Goal: Communication & Community: Answer question/provide support

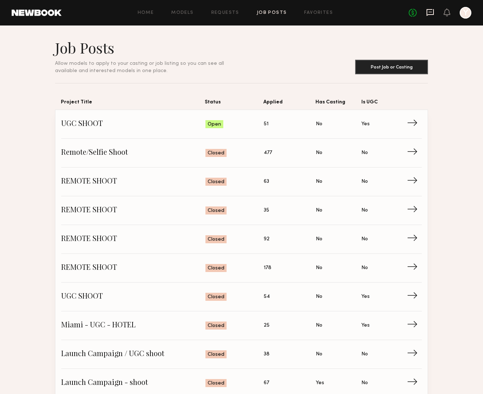
click at [430, 12] on icon at bounding box center [430, 12] width 3 height 1
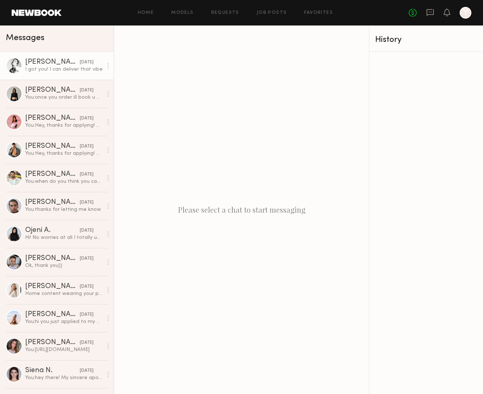
click at [71, 72] on div "I got you! I can deliver that vibe" at bounding box center [64, 69] width 78 height 7
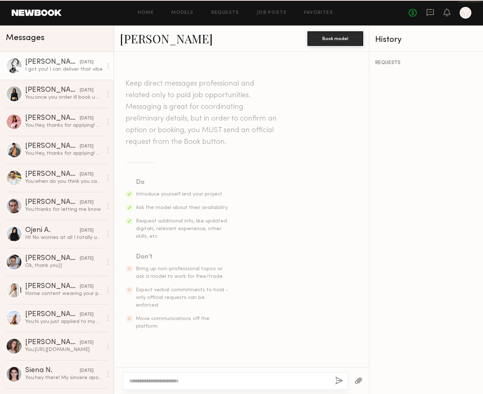
scroll to position [284, 0]
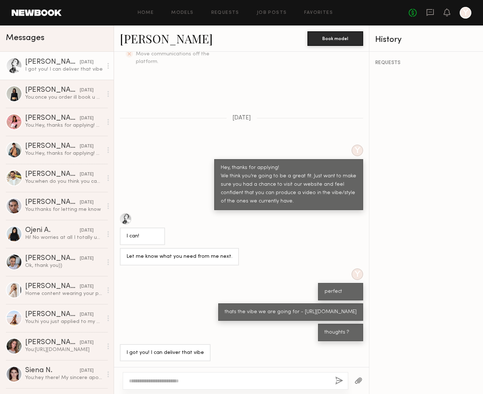
click at [166, 379] on textarea at bounding box center [229, 380] width 200 height 7
type textarea "*"
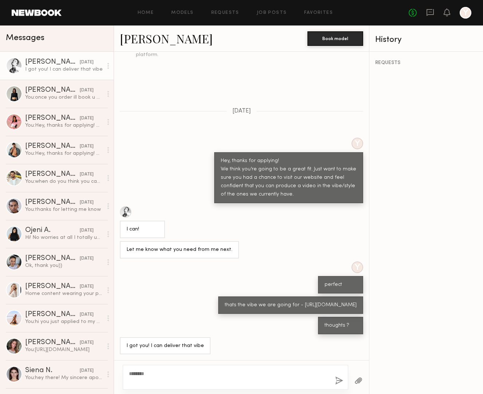
type textarea "*******"
click at [339, 381] on button "button" at bounding box center [339, 380] width 8 height 9
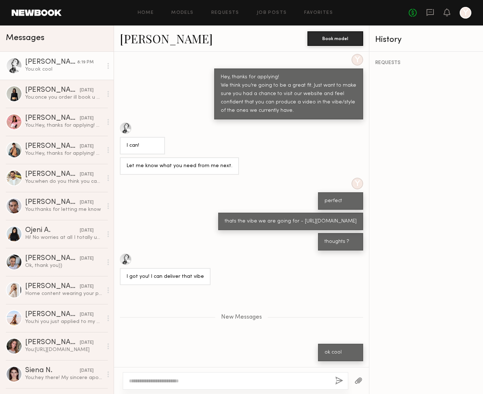
click at [335, 376] on button "button" at bounding box center [339, 380] width 8 height 9
click at [212, 380] on textarea at bounding box center [229, 380] width 200 height 7
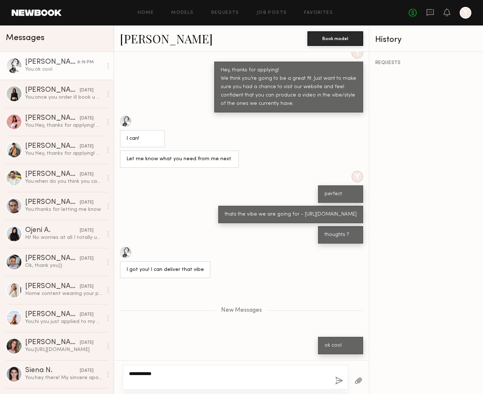
scroll to position [380, 0]
paste textarea "**********"
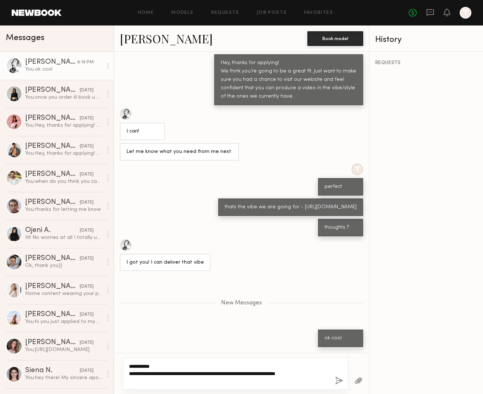
type textarea "**********"
click at [338, 384] on button "button" at bounding box center [339, 380] width 8 height 9
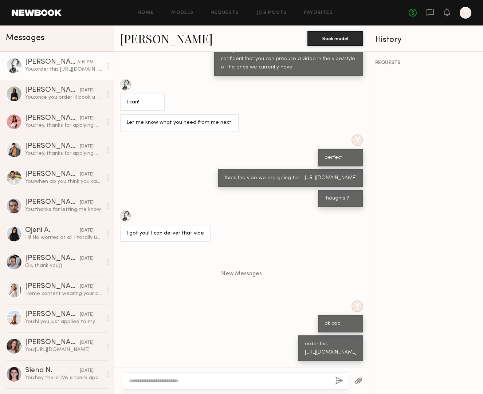
scroll to position [471, 0]
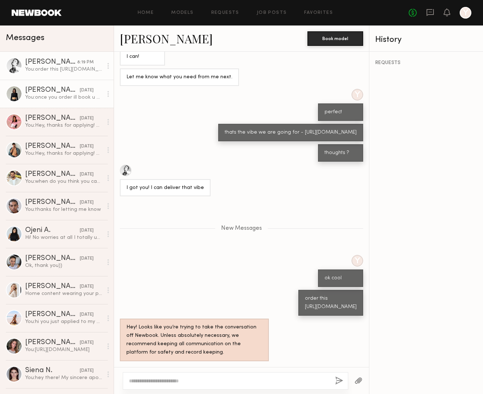
click at [65, 101] on link "[PERSON_NAME] [DATE] You: once you order ill book u on the app" at bounding box center [57, 94] width 114 height 28
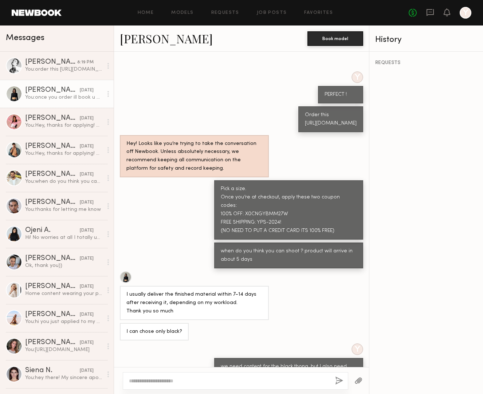
scroll to position [532, 0]
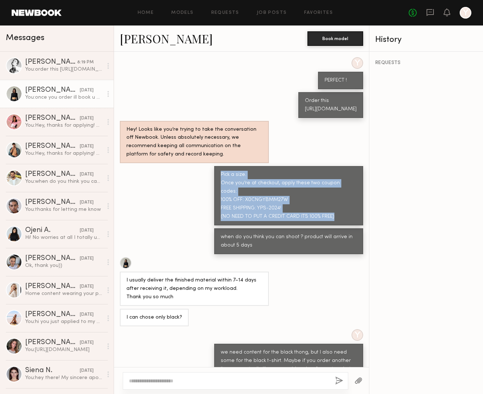
drag, startPoint x: 347, startPoint y: 233, endPoint x: 223, endPoint y: 201, distance: 127.4
click at [223, 201] on div "Pick a size. Once you’re at checkout, apply these two coupon codes: 100% OFF: X…" at bounding box center [288, 195] width 149 height 59
copy div "Pick a size. Once you’re at checkout, apply these two coupon codes: 100% OFF: X…"
click at [61, 72] on div "You: order this [URL][DOMAIN_NAME]" at bounding box center [64, 69] width 78 height 7
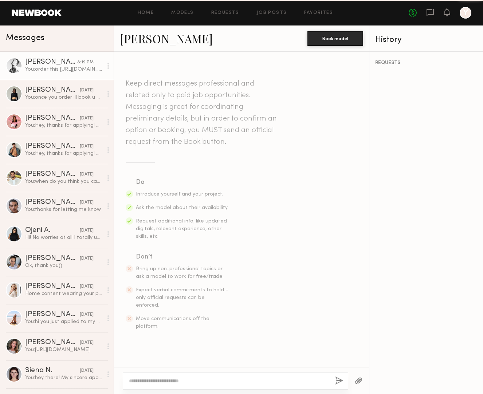
scroll to position [415, 0]
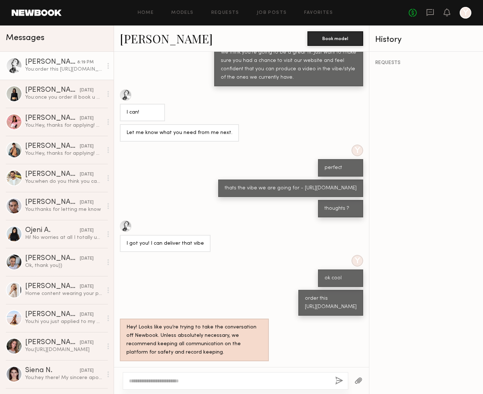
click at [196, 385] on div at bounding box center [235, 380] width 225 height 17
click at [194, 381] on textarea at bounding box center [229, 380] width 200 height 7
paste textarea "**********"
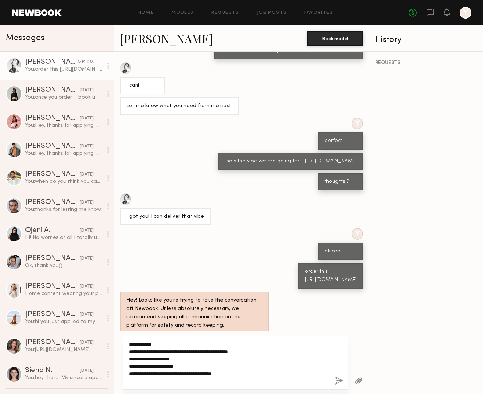
type textarea "**********"
click at [340, 381] on button "button" at bounding box center [339, 380] width 8 height 9
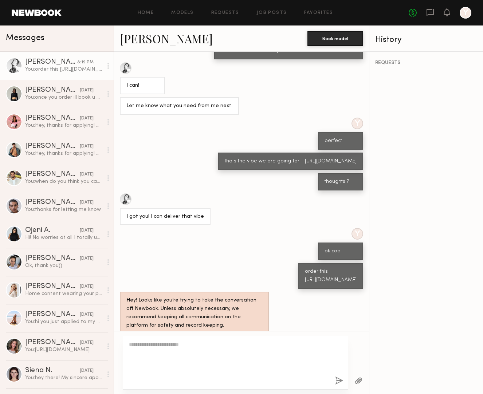
scroll to position [469, 0]
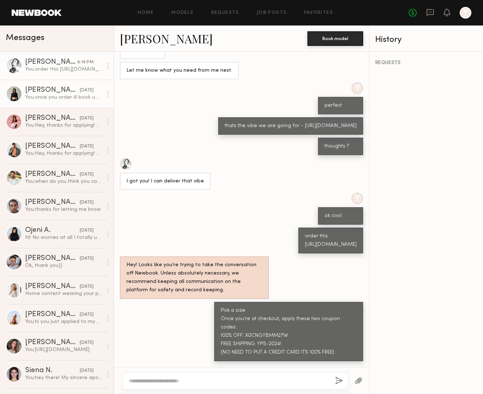
click at [54, 99] on div "You: once you order ill book u on the app" at bounding box center [64, 97] width 78 height 7
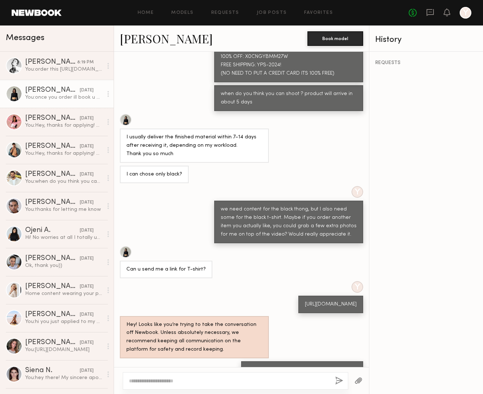
scroll to position [671, 0]
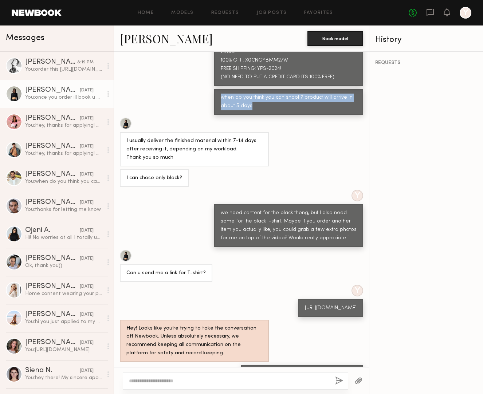
drag, startPoint x: 281, startPoint y: 126, endPoint x: 215, endPoint y: 114, distance: 67.0
click at [215, 114] on div "when do you think you can shoot ? product will arrive in about 5 days" at bounding box center [288, 102] width 149 height 26
copy div "when do you think you can shoot ? product will arrive in about 5 days"
click at [74, 69] on div "You: order this [URL][DOMAIN_NAME]" at bounding box center [64, 69] width 78 height 7
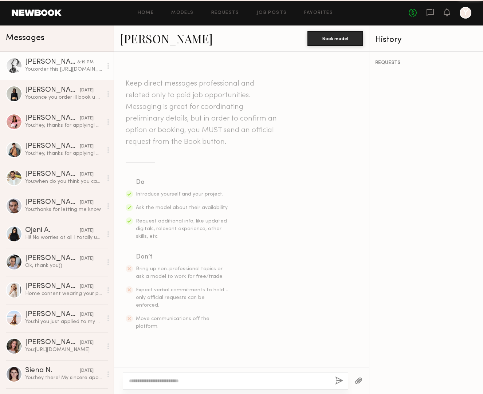
scroll to position [469, 0]
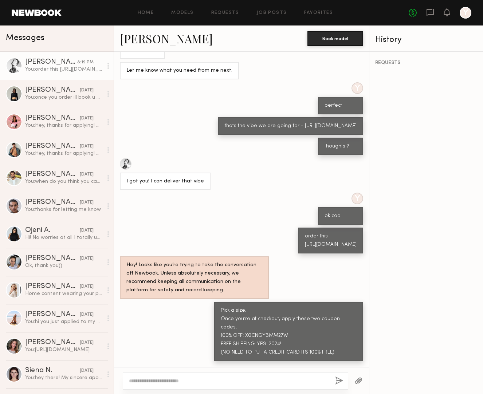
click at [221, 382] on textarea at bounding box center [229, 380] width 200 height 7
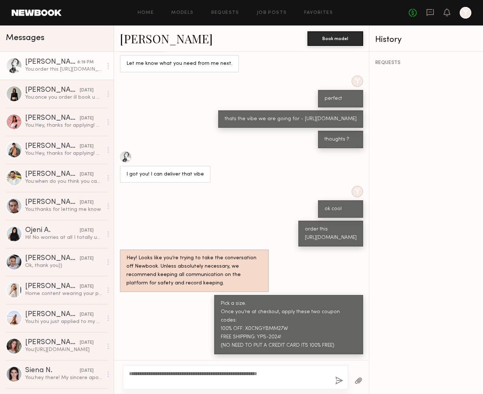
type textarea "**********"
click at [340, 381] on button "button" at bounding box center [339, 380] width 8 height 9
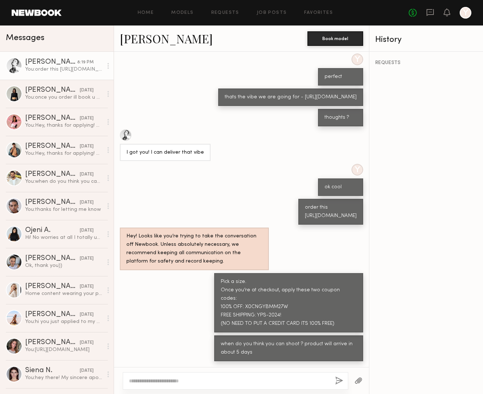
click at [335, 376] on button "button" at bounding box center [339, 380] width 8 height 9
click at [295, 380] on textarea at bounding box center [229, 380] width 200 height 7
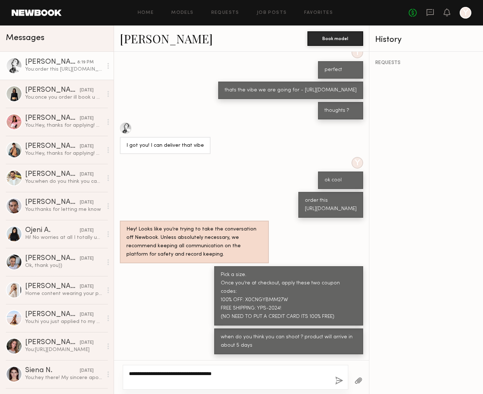
type textarea "**********"
click at [342, 381] on button "button" at bounding box center [339, 380] width 8 height 9
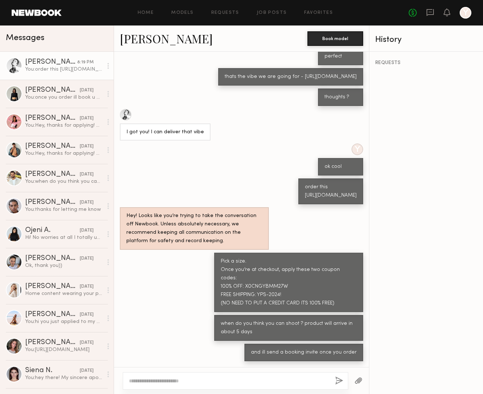
scroll to position [518, 0]
